Goal: Transaction & Acquisition: Subscribe to service/newsletter

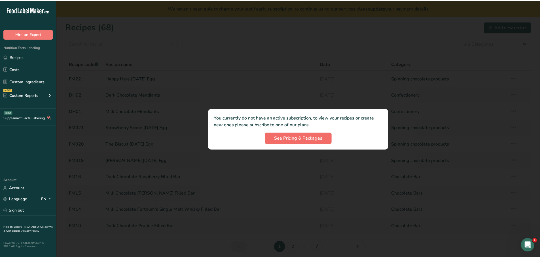
scroll to position [113, 0]
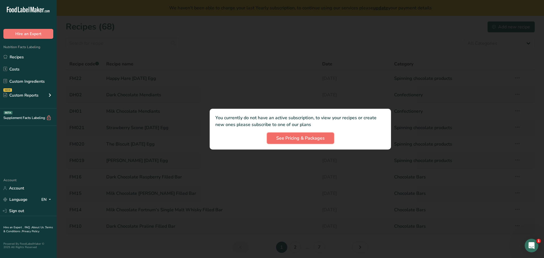
click at [308, 137] on span "See Pricing & Packages" at bounding box center [300, 138] width 48 height 7
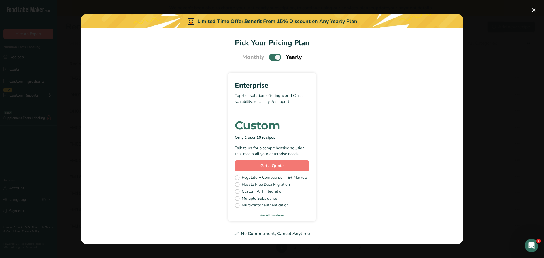
click at [272, 57] on span "Pick Your Pricing Plan Modal" at bounding box center [275, 57] width 12 height 7
click at [272, 57] on input "Pick Your Pricing Plan Modal" at bounding box center [271, 58] width 4 height 4
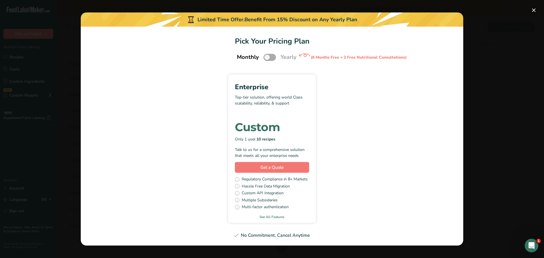
click at [272, 57] on span "Pick Your Pricing Plan Modal" at bounding box center [270, 57] width 12 height 7
click at [267, 57] on input "Pick Your Pricing Plan Modal" at bounding box center [266, 58] width 4 height 4
checkbox input "true"
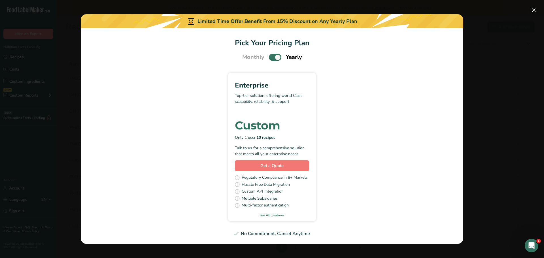
click at [532, 10] on button "Pick Your Pricing Plan Modal" at bounding box center [534, 10] width 9 height 9
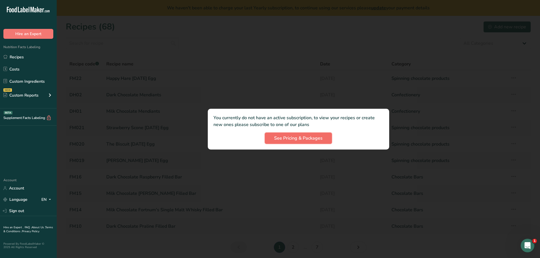
click at [308, 138] on span "See Pricing & Packages" at bounding box center [298, 138] width 48 height 7
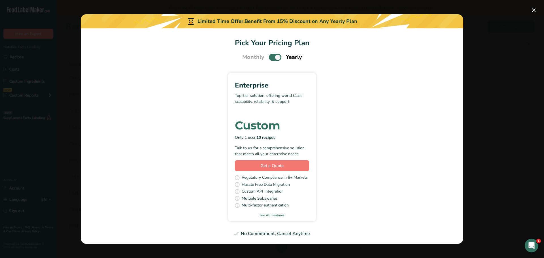
click at [271, 59] on span "Pick Your Pricing Plan Modal" at bounding box center [275, 57] width 12 height 7
click at [271, 59] on input "Pick Your Pricing Plan Modal" at bounding box center [271, 58] width 4 height 4
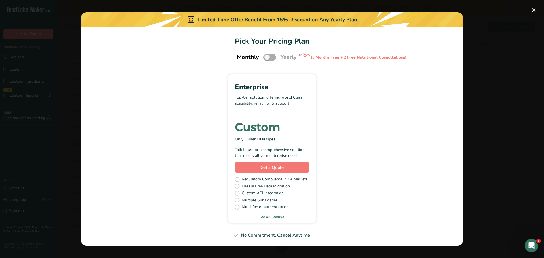
click at [275, 58] on span "Pick Your Pricing Plan Modal" at bounding box center [270, 57] width 12 height 7
click at [267, 58] on input "Pick Your Pricing Plan Modal" at bounding box center [266, 58] width 4 height 4
checkbox input "true"
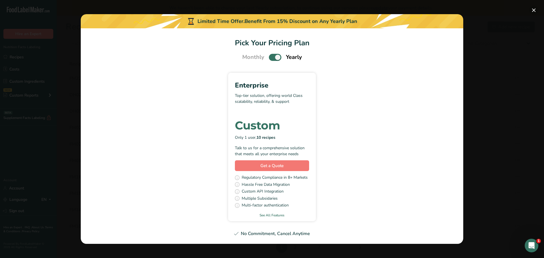
click at [536, 10] on button "Pick Your Pricing Plan Modal" at bounding box center [534, 10] width 9 height 9
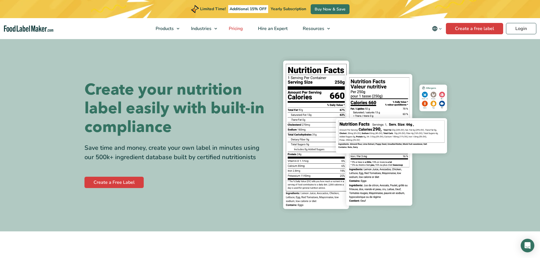
click at [235, 27] on span "Pricing" at bounding box center [235, 29] width 16 height 6
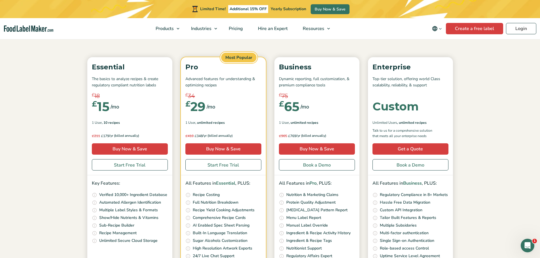
scroll to position [57, 0]
